Goal: Task Accomplishment & Management: Complete application form

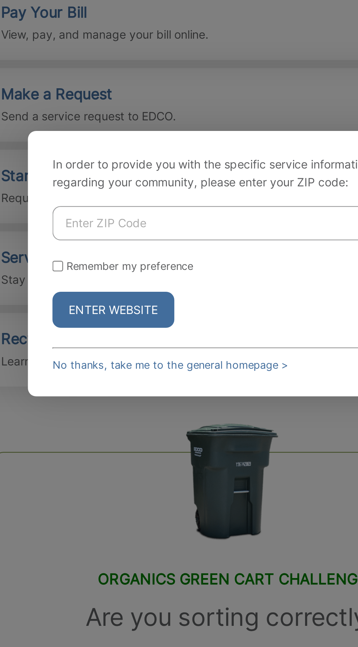
click at [180, 314] on input "Enter ZIP Code" at bounding box center [178, 305] width 158 height 15
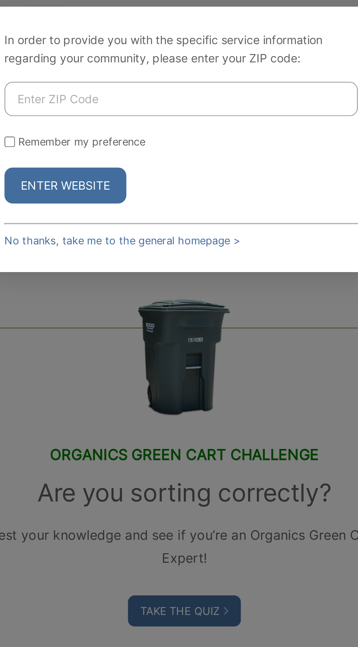
type input "90713"
click at [102, 327] on input "Remember my preference" at bounding box center [101, 325] width 5 height 5
checkbox input "true"
click at [119, 353] on button "Enter Website" at bounding box center [126, 345] width 54 height 16
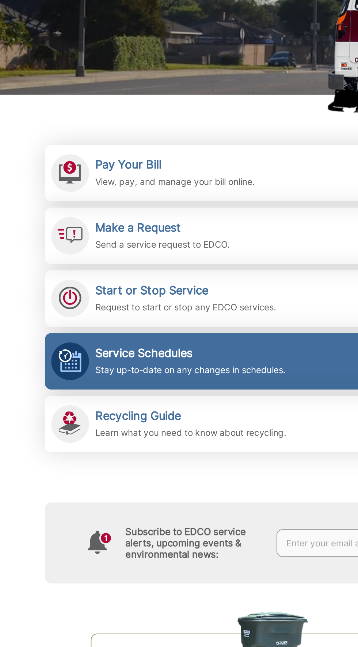
click at [158, 326] on div "Service Schedules Stay up-to-date on any changes in schedules." at bounding box center [131, 326] width 111 height 18
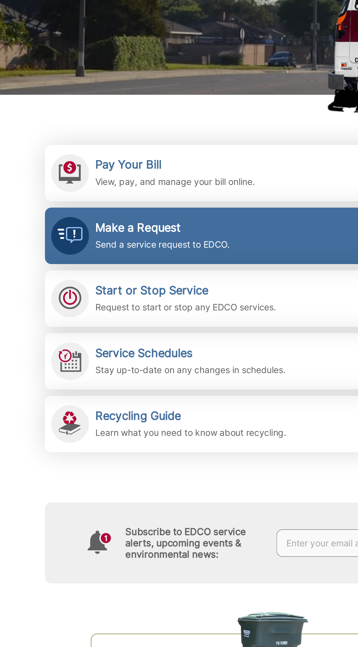
click at [169, 252] on link "Make a Request Send a service request to EDCO." at bounding box center [178, 253] width 265 height 33
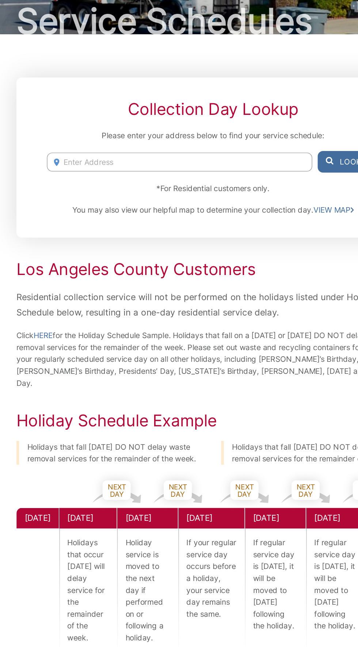
click at [153, 184] on input "Enter Address" at bounding box center [156, 177] width 179 height 13
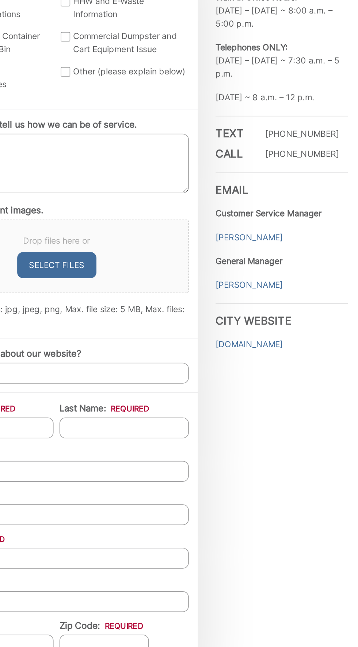
scroll to position [290, 0]
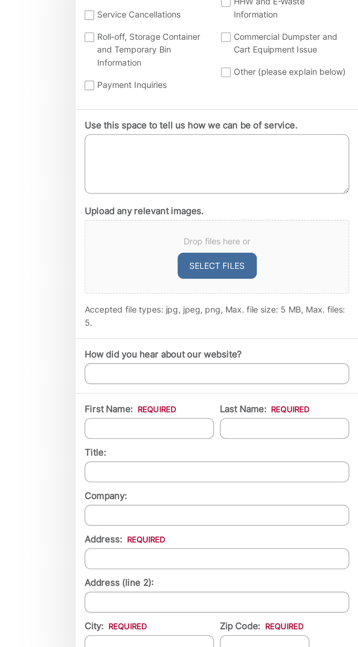
click at [64, 24] on label "Bulky Item Pickup" at bounding box center [90, 20] width 77 height 8
click at [0, 0] on input "Bulky Item Pickup" at bounding box center [0, 0] width 0 height 0
click at [146, 231] on textarea "Use this space to tell us how we can be of service." at bounding box center [133, 212] width 162 height 36
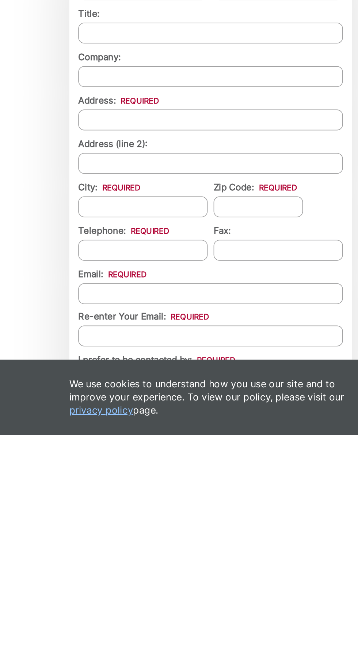
type textarea "Need of pick up of 2 couches, mattress"
